Goal: Task Accomplishment & Management: Use online tool/utility

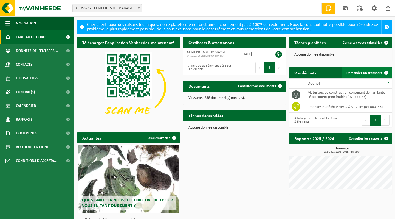
click at [370, 73] on span "Demander un transport" at bounding box center [364, 73] width 36 height 4
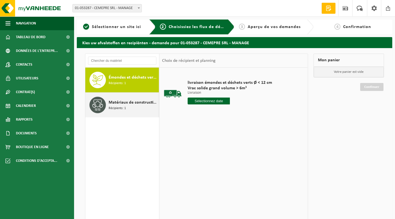
click at [111, 103] on span "Matériaux de construction contenant de l'amiante lié au ciment (non friable)" at bounding box center [133, 102] width 49 height 7
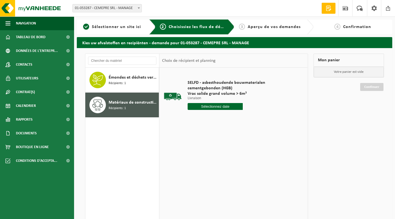
click at [221, 106] on input "text" at bounding box center [215, 106] width 55 height 7
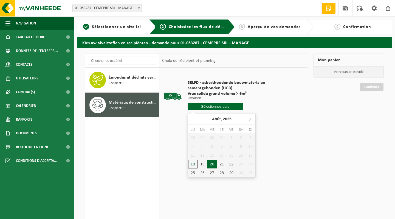
click at [213, 163] on div "20" at bounding box center [212, 163] width 10 height 9
type input "à partir de 2025-08-20"
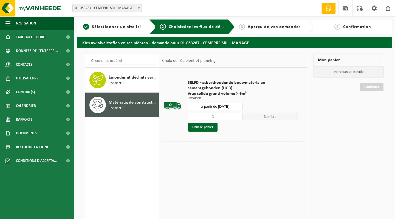
type input "2"
click at [239, 114] on input "2" at bounding box center [215, 116] width 55 height 7
click at [203, 127] on button "Dans le panier" at bounding box center [202, 127] width 29 height 9
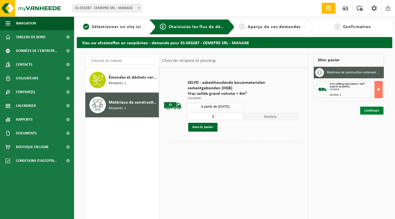
click at [371, 109] on link "Continuer" at bounding box center [371, 110] width 23 height 8
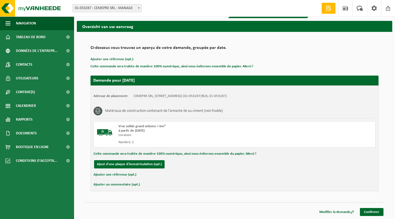
scroll to position [16, 0]
click at [373, 209] on link "Confirmer" at bounding box center [372, 212] width 24 height 8
